Goal: Task Accomplishment & Management: Manage account settings

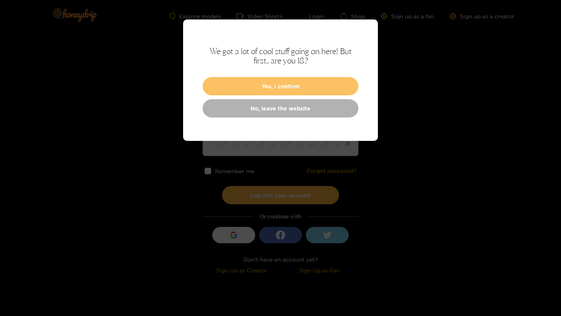
type input "**********"
click at [295, 84] on button "Yes, I confirm" at bounding box center [281, 86] width 156 height 18
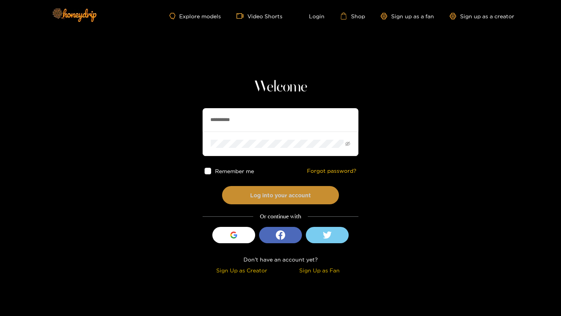
click at [313, 200] on button "Log into your account" at bounding box center [280, 195] width 117 height 18
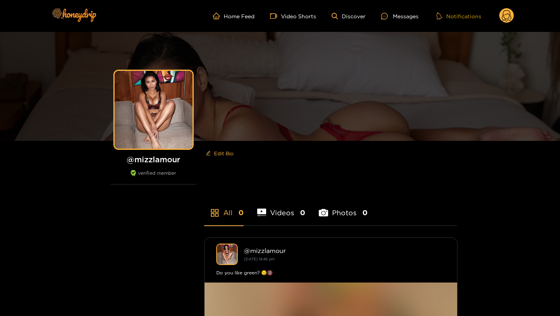
click at [459, 16] on button "Notifications" at bounding box center [458, 16] width 49 height 8
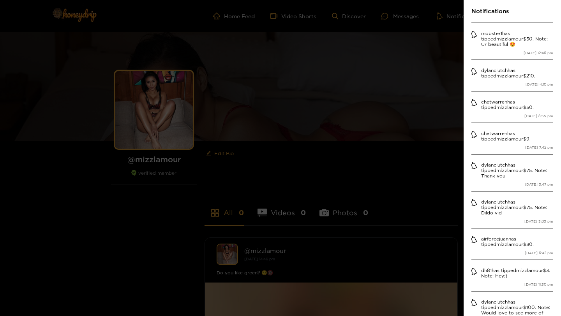
click at [414, 20] on div at bounding box center [280, 158] width 561 height 316
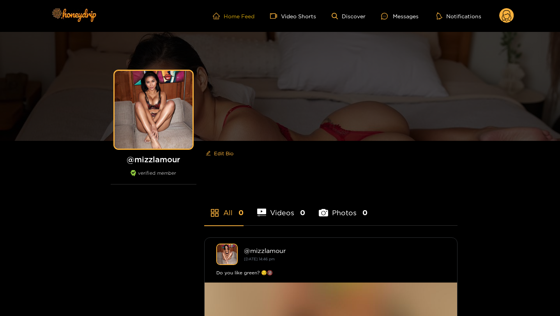
click at [237, 17] on link "Home Feed" at bounding box center [234, 15] width 42 height 7
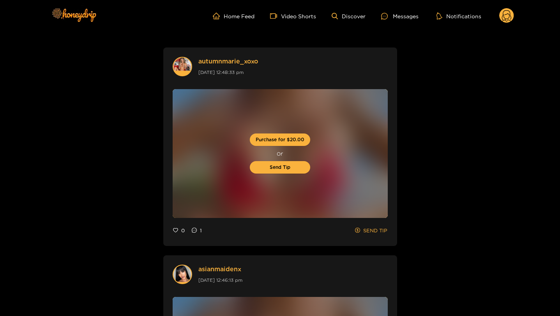
click at [508, 22] on circle at bounding box center [506, 15] width 15 height 15
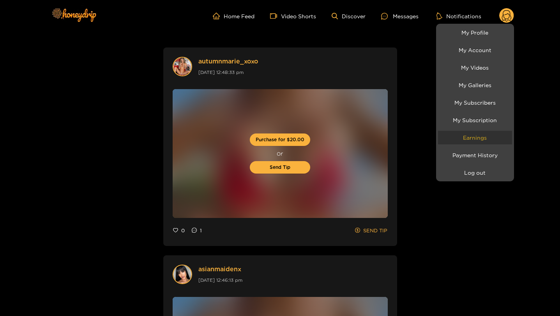
click at [480, 137] on link "Earnings" at bounding box center [475, 138] width 74 height 14
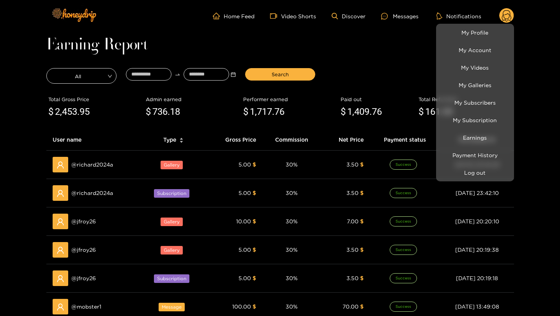
click at [4, 116] on div at bounding box center [280, 158] width 560 height 316
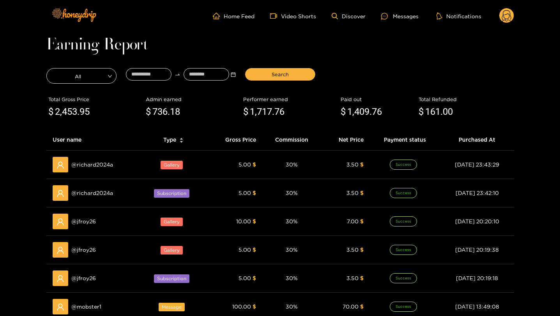
click at [436, 113] on span "161" at bounding box center [432, 111] width 15 height 11
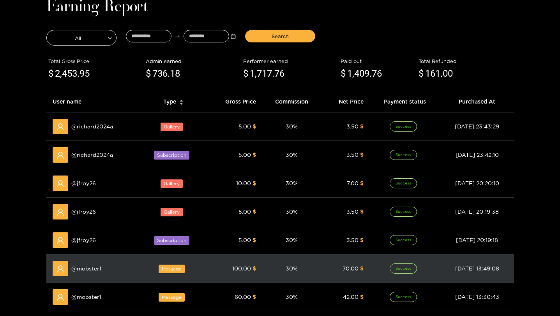
scroll to position [252, 0]
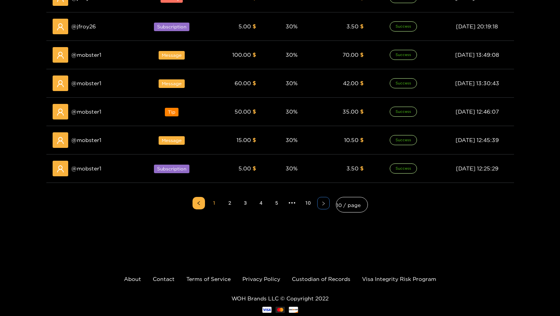
click at [319, 201] on button "button" at bounding box center [323, 203] width 12 height 12
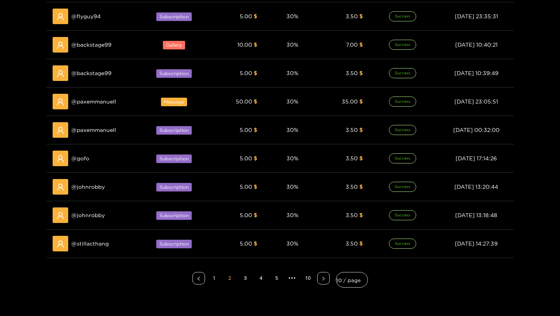
scroll to position [272, 0]
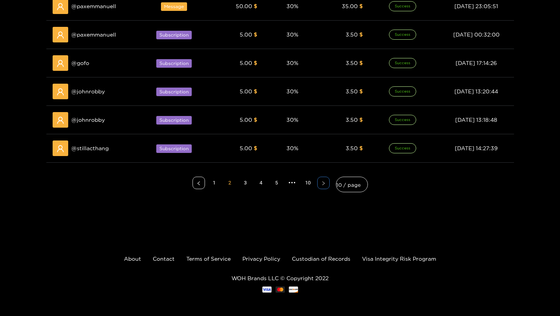
click at [319, 185] on button "button" at bounding box center [323, 183] width 12 height 12
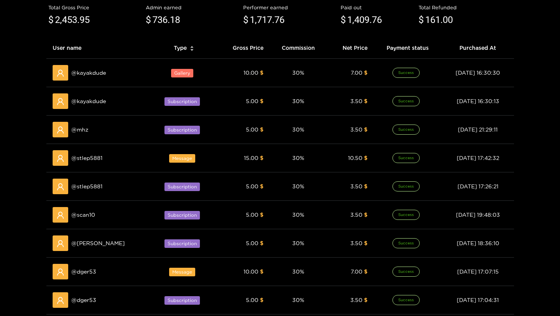
scroll to position [10, 0]
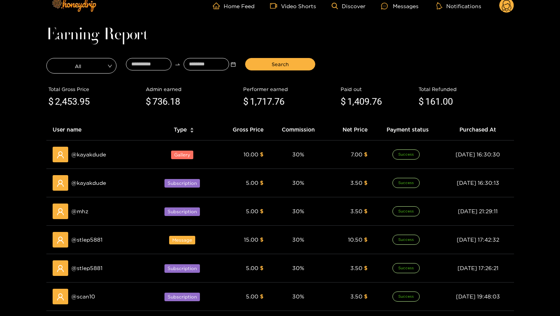
click at [510, 5] on circle at bounding box center [506, 5] width 15 height 15
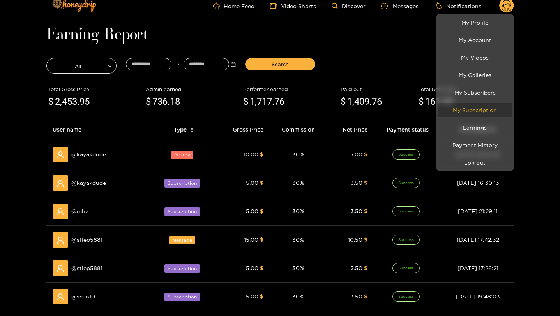
click at [476, 111] on link "My Subscription" at bounding box center [475, 110] width 74 height 14
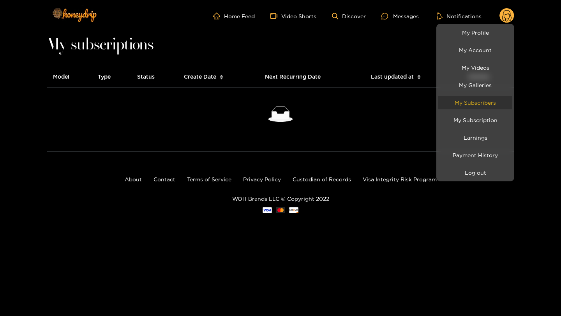
click at [483, 104] on link "My Subscribers" at bounding box center [475, 103] width 74 height 14
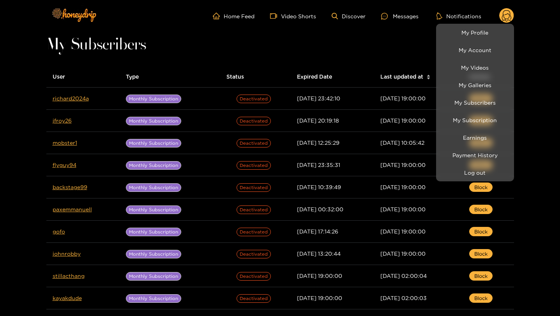
click at [0, 110] on div at bounding box center [280, 158] width 560 height 316
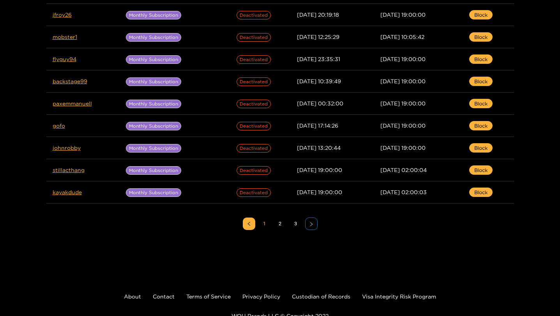
scroll to position [144, 0]
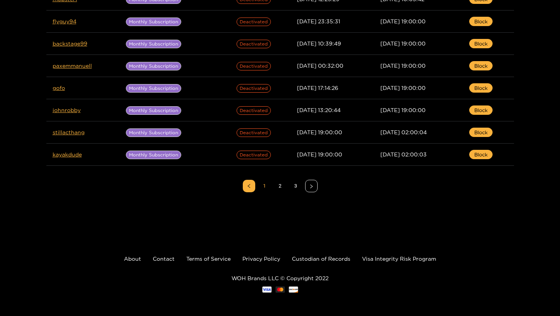
click at [316, 193] on ul "1 2 3" at bounding box center [280, 186] width 468 height 28
click at [313, 189] on button "button" at bounding box center [311, 186] width 12 height 12
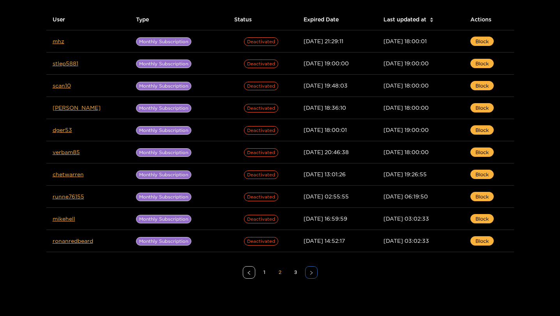
scroll to position [0, 0]
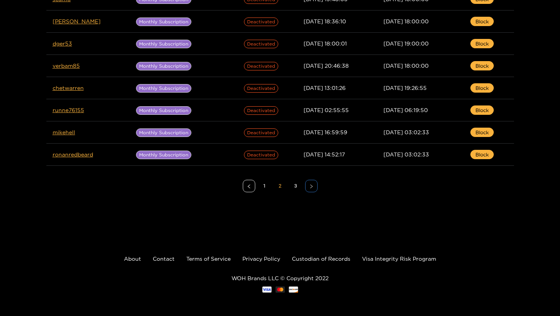
click at [314, 192] on button "button" at bounding box center [311, 186] width 12 height 12
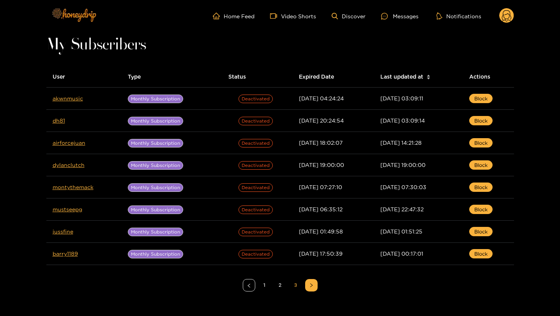
click at [81, 19] on img at bounding box center [73, 14] width 55 height 33
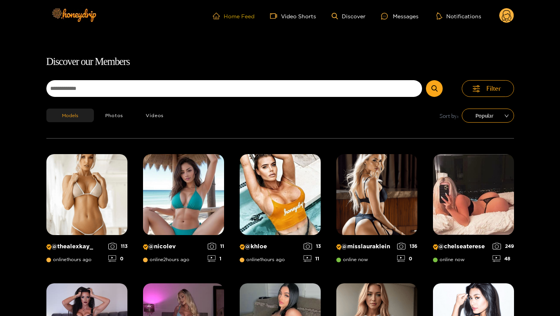
click at [242, 17] on link "Home Feed" at bounding box center [234, 15] width 42 height 7
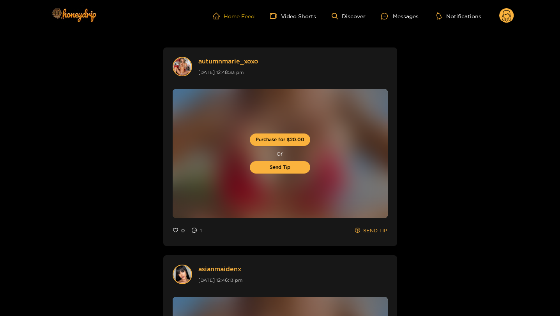
click at [243, 16] on link "Home Feed" at bounding box center [234, 15] width 42 height 7
click at [510, 16] on icon at bounding box center [506, 17] width 9 height 14
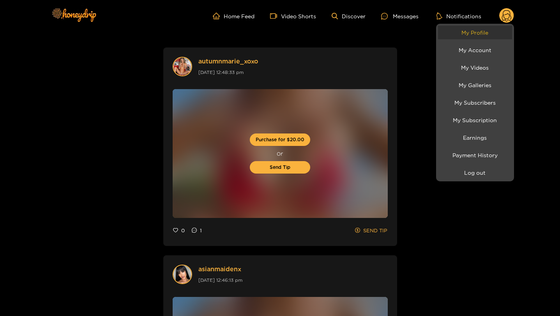
click at [482, 35] on link "My Profile" at bounding box center [475, 33] width 74 height 14
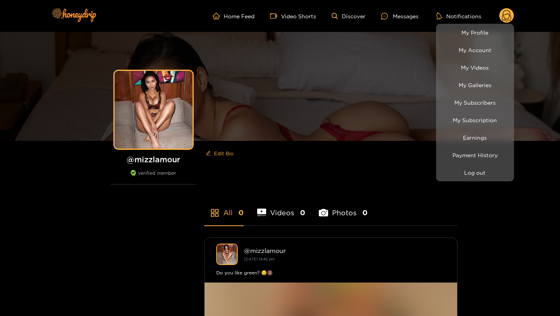
click at [233, 19] on div at bounding box center [280, 158] width 560 height 316
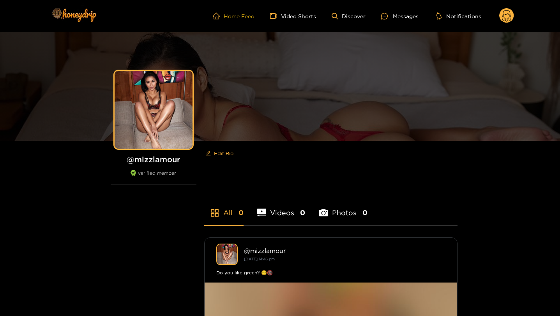
click at [233, 18] on link "Home Feed" at bounding box center [234, 15] width 42 height 7
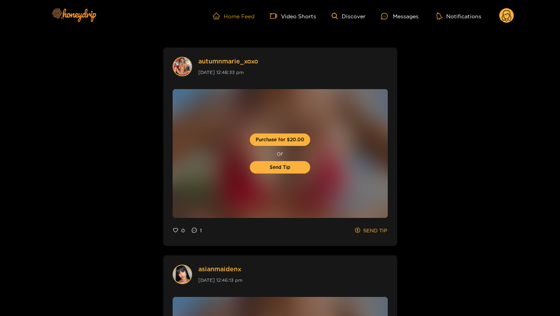
click at [243, 16] on link "Home Feed" at bounding box center [234, 15] width 42 height 7
click at [505, 17] on circle at bounding box center [506, 15] width 15 height 15
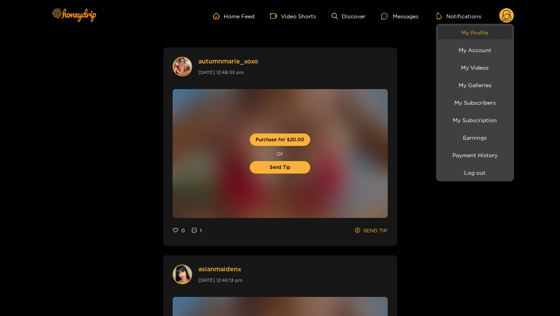
click at [472, 32] on link "My Profile" at bounding box center [475, 33] width 74 height 14
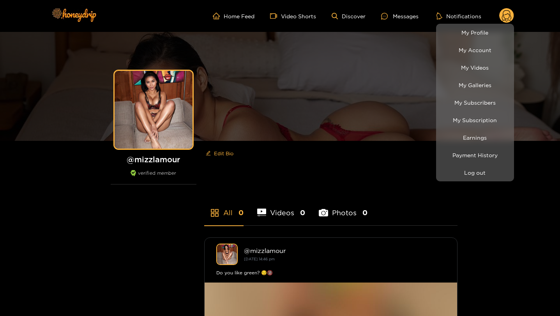
click at [283, 14] on div at bounding box center [280, 158] width 560 height 316
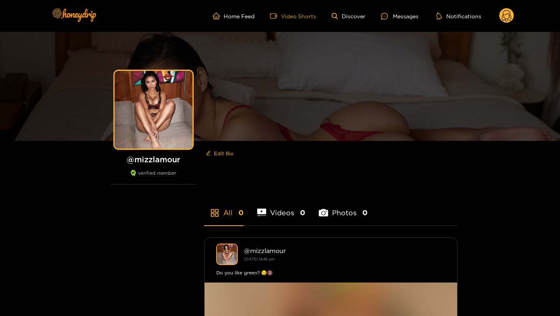
click at [299, 19] on link "Video Shorts" at bounding box center [293, 15] width 46 height 7
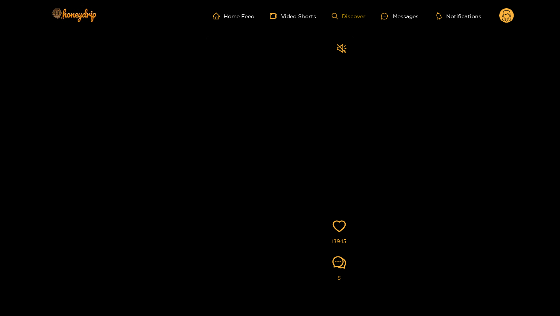
click at [354, 14] on link "Discover" at bounding box center [349, 16] width 34 height 7
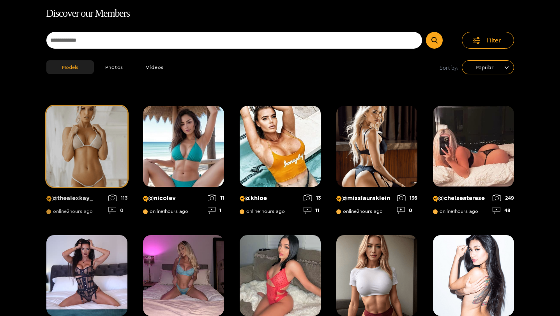
scroll to position [50, 0]
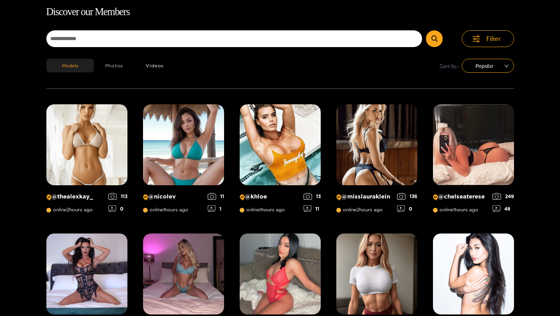
click at [113, 69] on button "Photos" at bounding box center [114, 66] width 41 height 14
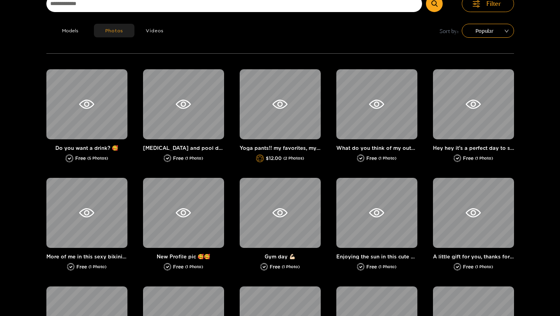
scroll to position [88, 0]
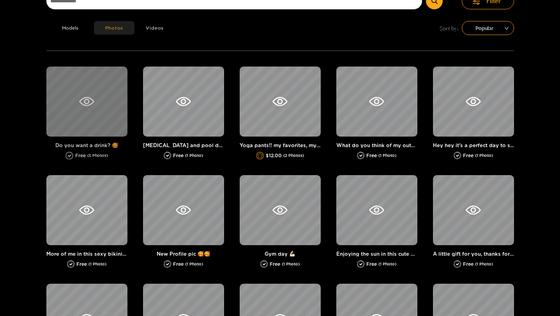
click at [83, 105] on icon at bounding box center [86, 101] width 15 height 9
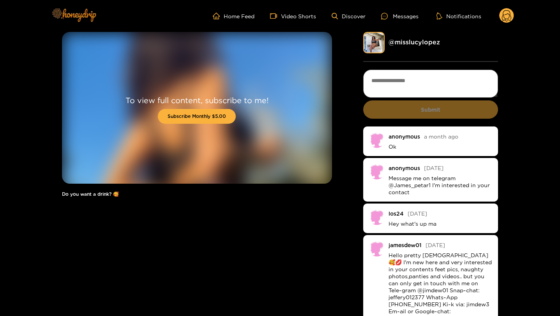
click at [74, 17] on img at bounding box center [73, 14] width 55 height 33
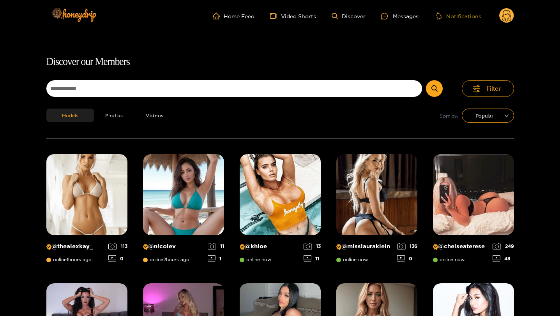
click at [468, 16] on button "Notifications" at bounding box center [458, 16] width 49 height 8
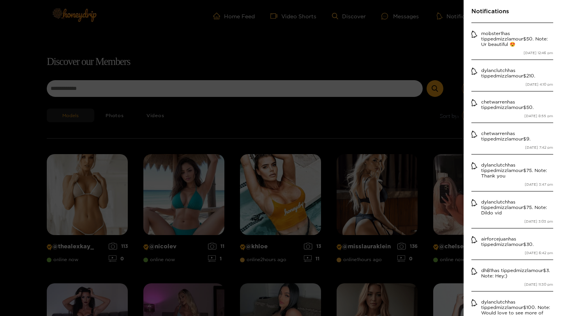
click at [429, 23] on div at bounding box center [280, 158] width 561 height 316
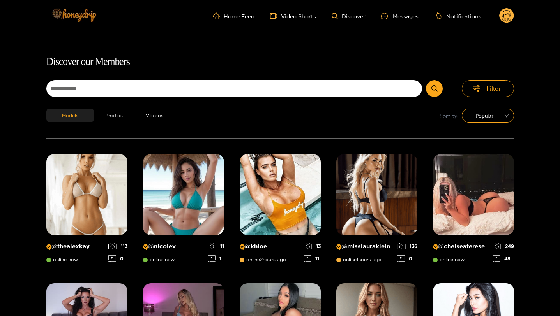
click at [63, 18] on img at bounding box center [73, 14] width 55 height 33
click at [80, 16] on img at bounding box center [73, 14] width 55 height 33
click at [503, 16] on circle at bounding box center [506, 15] width 15 height 15
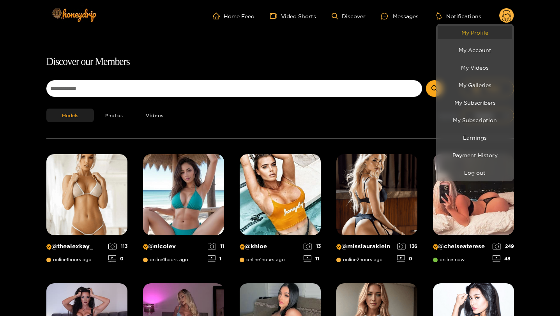
click at [488, 32] on link "My Profile" at bounding box center [475, 33] width 74 height 14
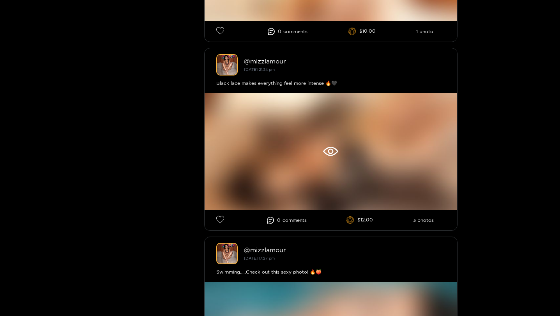
scroll to position [749, 0]
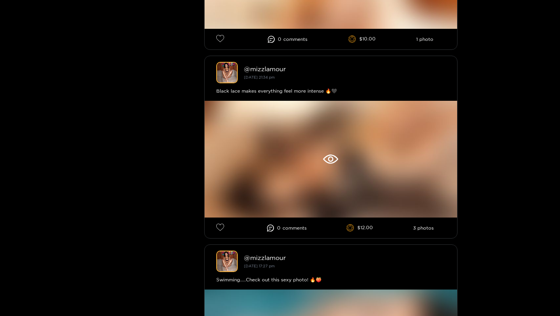
click at [320, 164] on div at bounding box center [280, 158] width 560 height 316
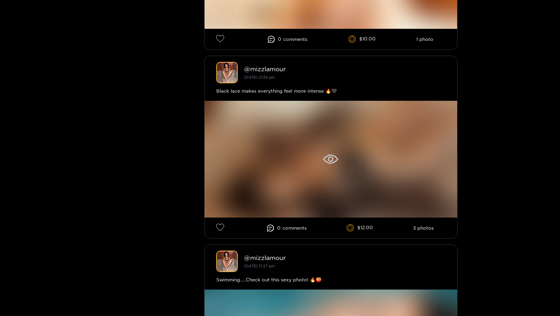
click at [329, 155] on icon at bounding box center [330, 159] width 15 height 9
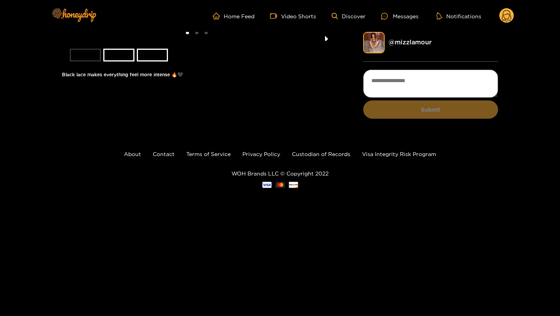
click at [325, 41] on button "next slide / item" at bounding box center [326, 36] width 11 height 9
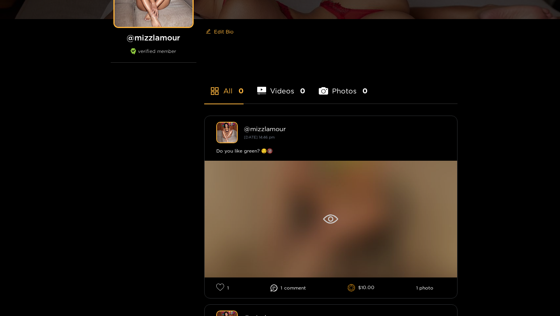
scroll to position [134, 0]
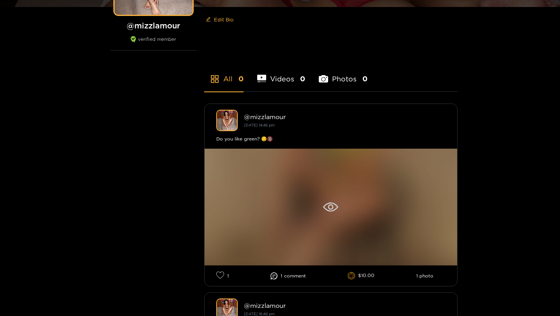
click at [362, 240] on div at bounding box center [331, 207] width 253 height 117
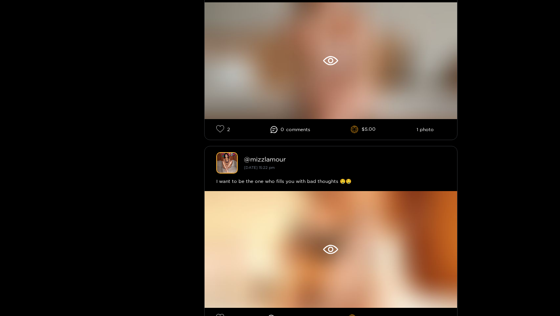
scroll to position [405, 0]
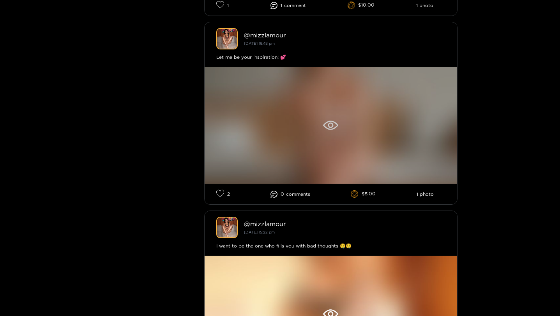
click at [279, 119] on div at bounding box center [331, 125] width 253 height 117
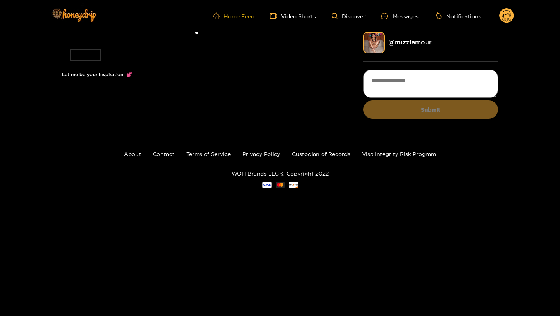
click at [220, 17] on icon "home" at bounding box center [216, 15] width 7 height 7
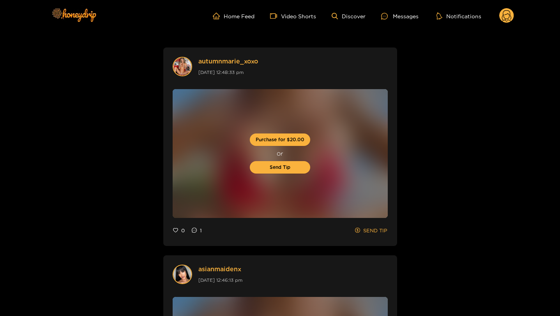
click at [503, 16] on circle at bounding box center [506, 15] width 15 height 15
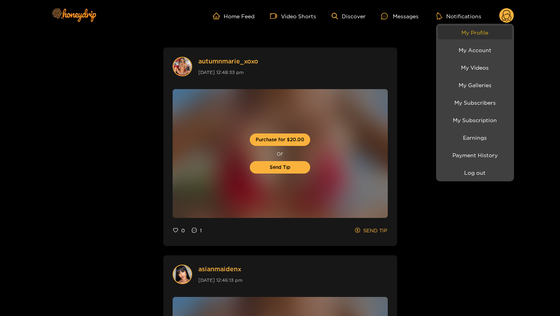
click at [469, 33] on link "My Profile" at bounding box center [475, 33] width 74 height 14
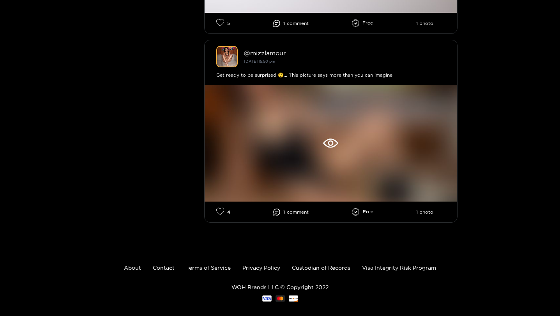
scroll to position [1376, 0]
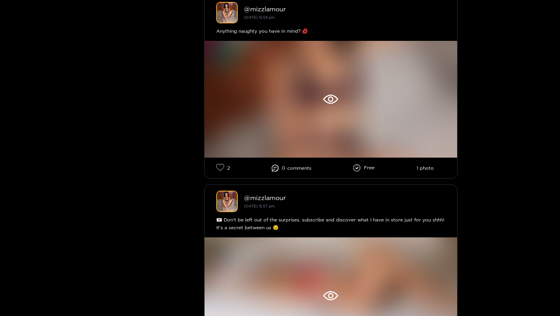
click at [337, 93] on div at bounding box center [280, 158] width 560 height 316
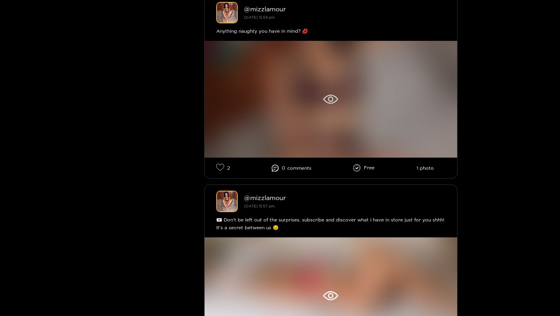
click at [327, 100] on icon at bounding box center [330, 99] width 15 height 9
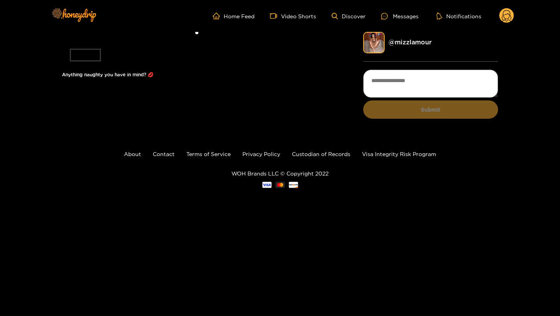
click at [512, 19] on circle at bounding box center [506, 15] width 15 height 15
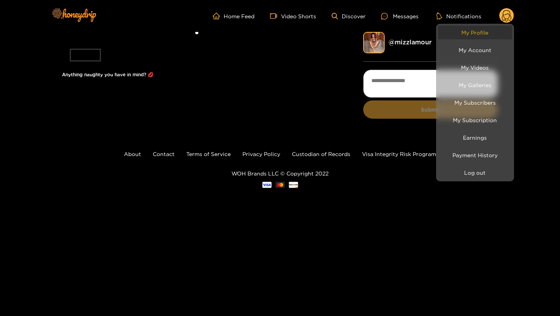
click at [489, 32] on link "My Profile" at bounding box center [475, 33] width 74 height 14
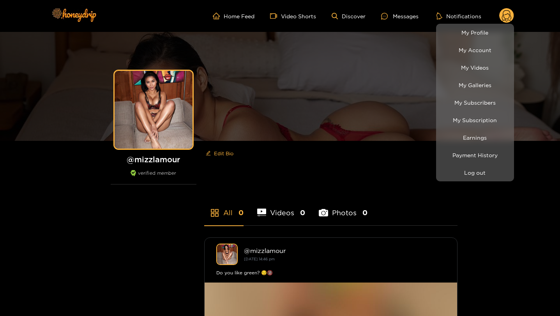
click at [535, 230] on div at bounding box center [280, 158] width 560 height 316
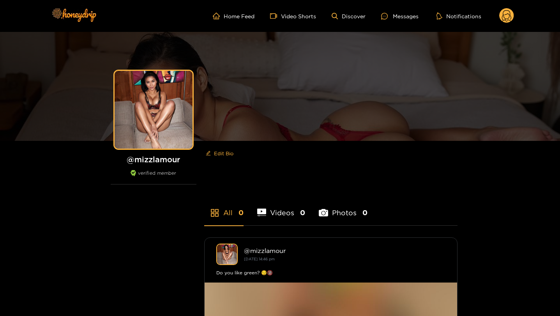
click at [504, 16] on circle at bounding box center [506, 15] width 15 height 15
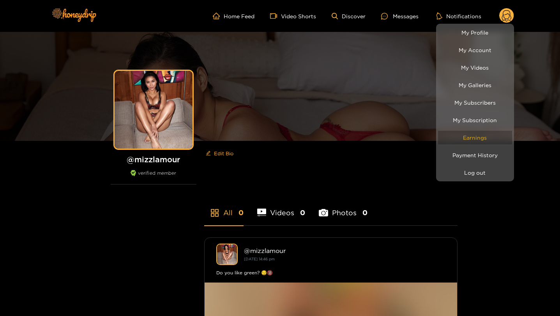
click at [475, 134] on link "Earnings" at bounding box center [475, 138] width 74 height 14
